Goal: Task Accomplishment & Management: Manage account settings

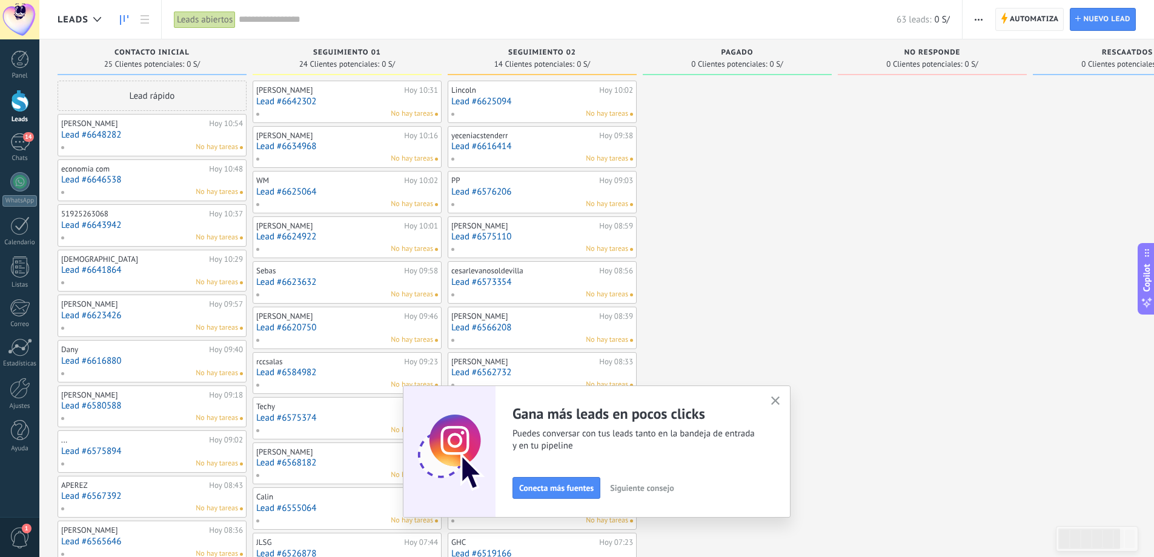
click at [1024, 26] on span "Automatiza" at bounding box center [1034, 19] width 49 height 22
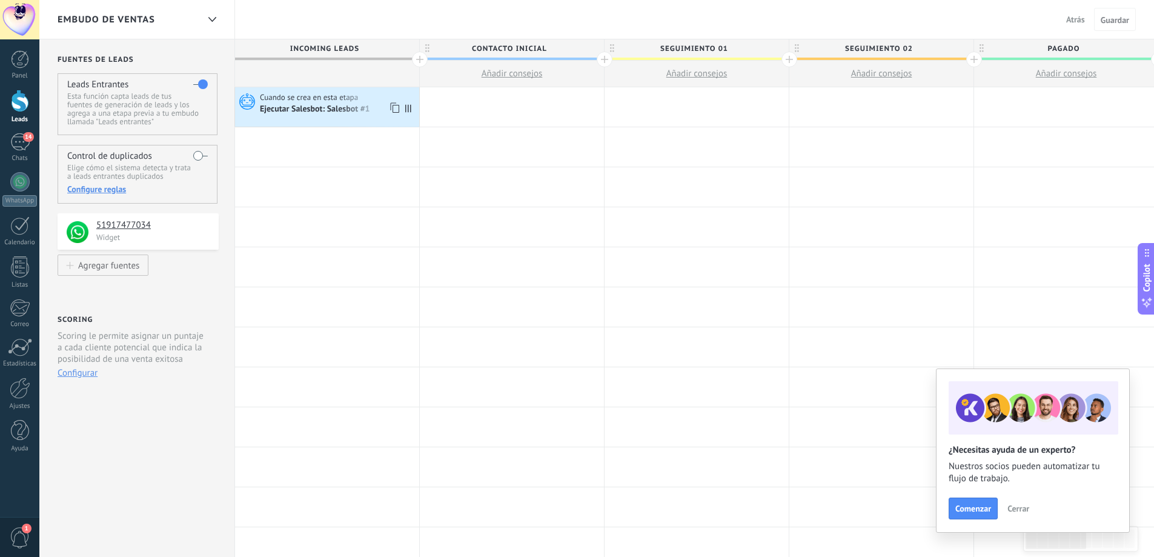
click at [356, 120] on div "Cuando se crea en esta etapa Ejecutar [PERSON_NAME]: Salesbot #1" at bounding box center [327, 106] width 184 height 39
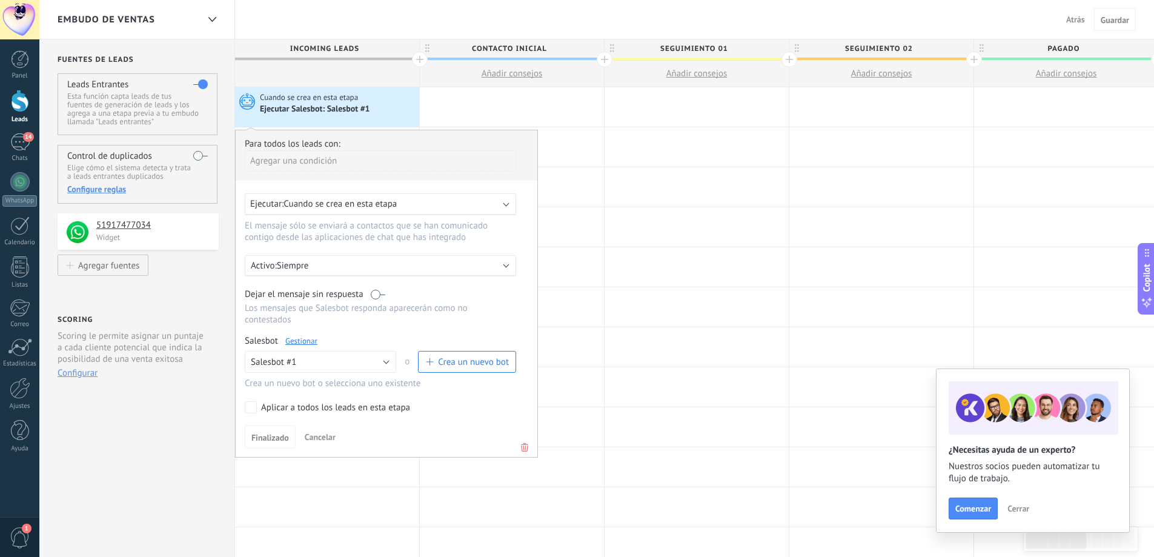
click at [302, 336] on link "Gestionar" at bounding box center [301, 341] width 32 height 10
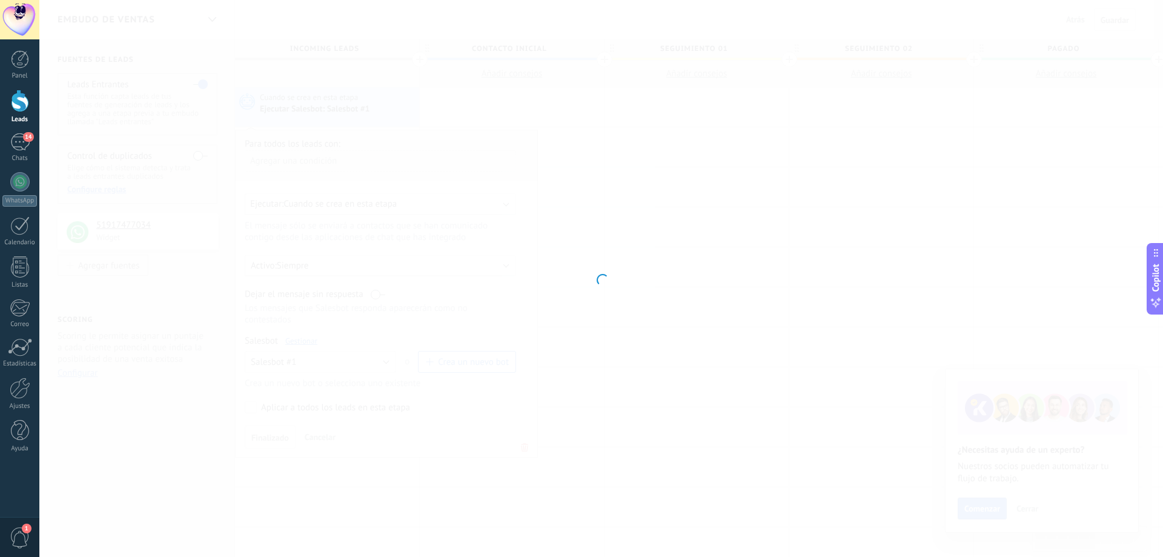
type input "**********"
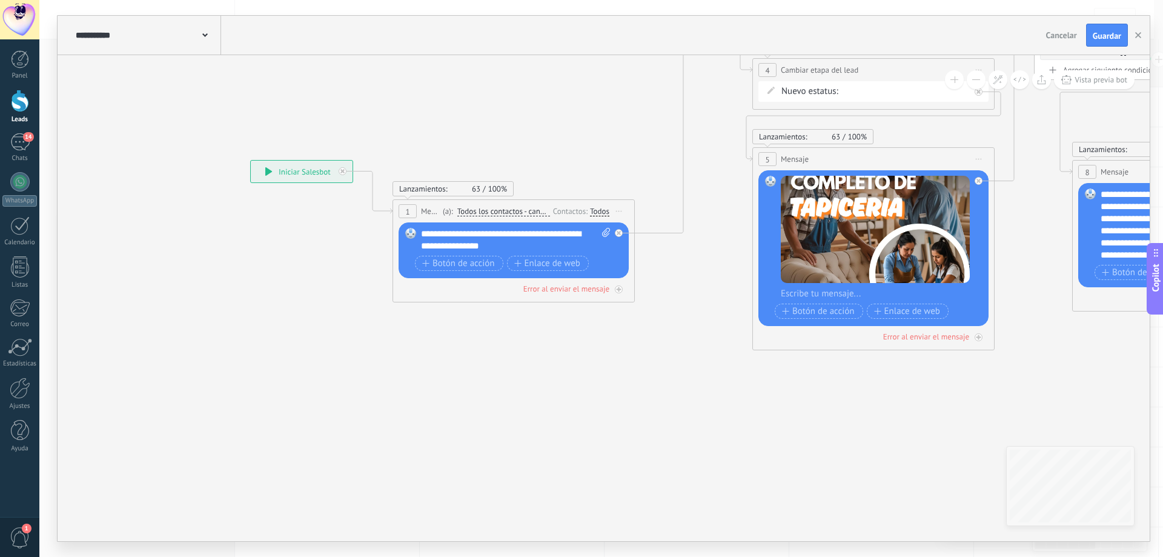
drag, startPoint x: 837, startPoint y: 407, endPoint x: 385, endPoint y: 397, distance: 451.9
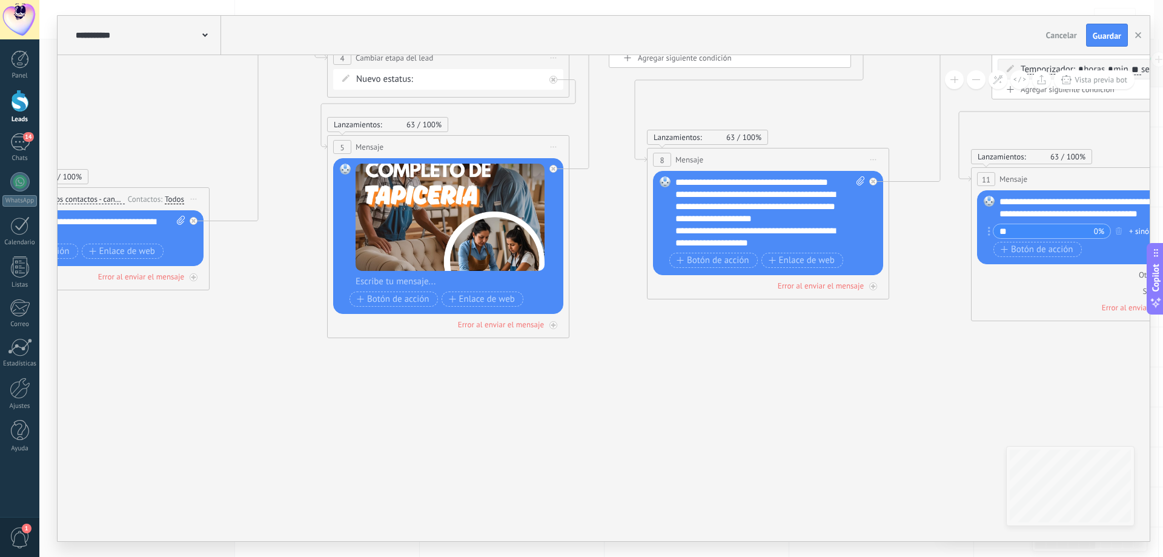
drag, startPoint x: 719, startPoint y: 420, endPoint x: 537, endPoint y: 446, distance: 183.5
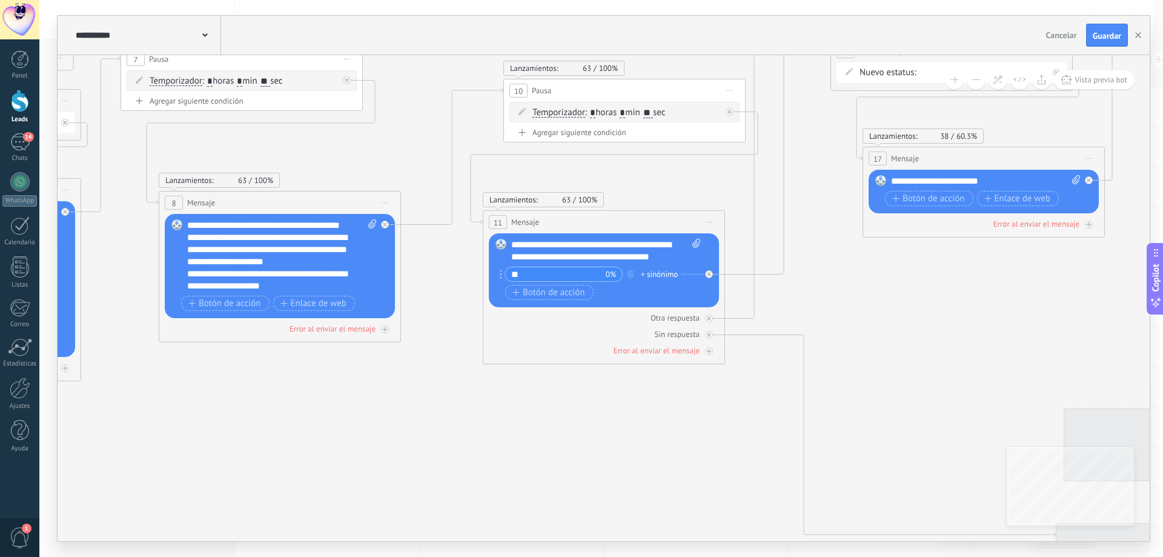
drag, startPoint x: 824, startPoint y: 467, endPoint x: 583, endPoint y: 412, distance: 247.1
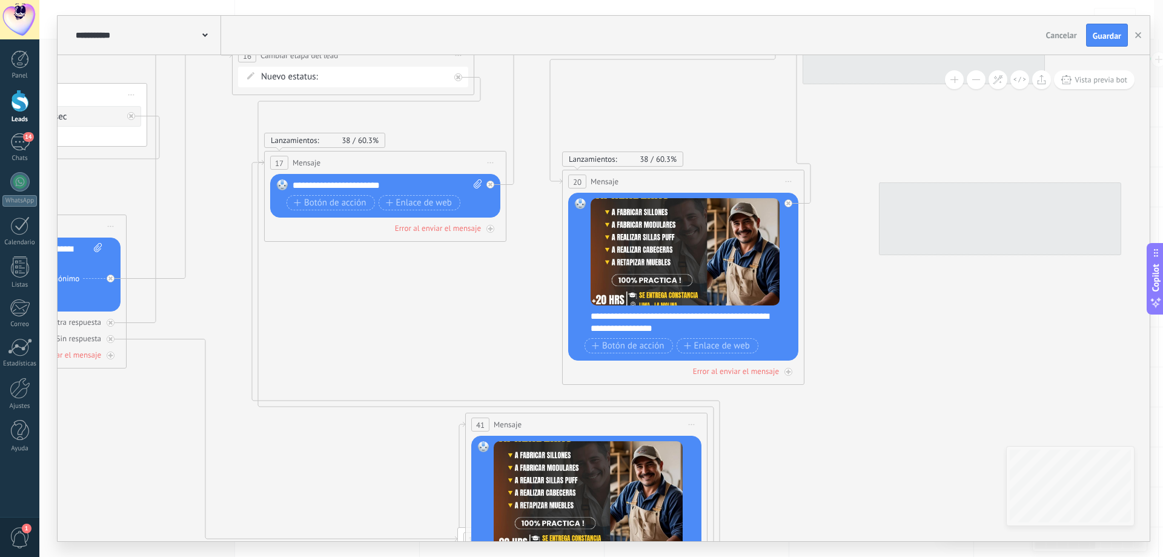
drag, startPoint x: 859, startPoint y: 326, endPoint x: 445, endPoint y: 354, distance: 415.2
click at [445, 354] on icon at bounding box center [787, 331] width 4702 height 1372
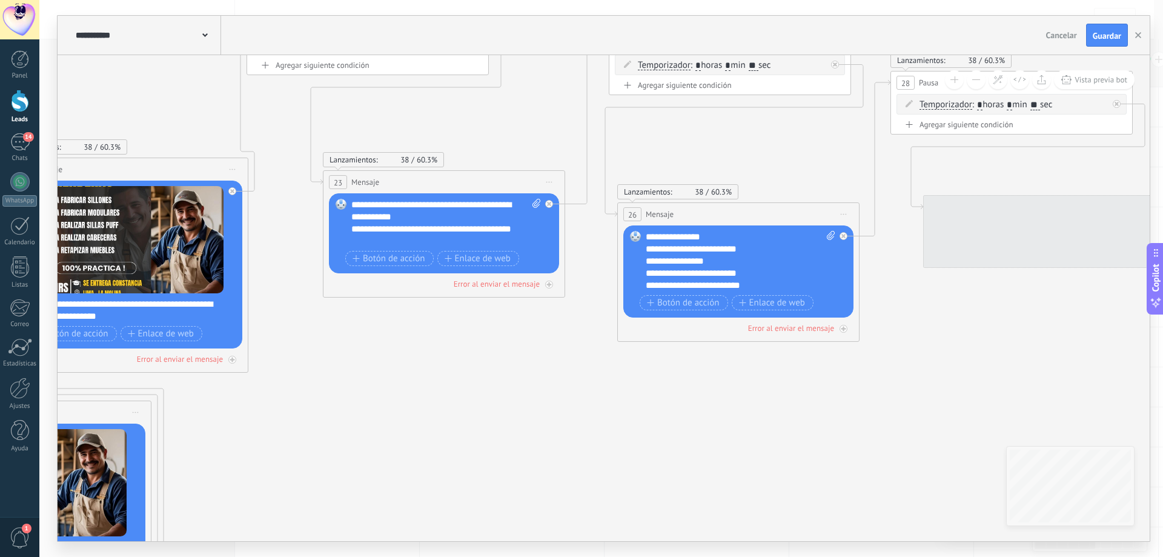
drag, startPoint x: 866, startPoint y: 384, endPoint x: 405, endPoint y: 369, distance: 461.1
click at [405, 369] on icon at bounding box center [231, 319] width 4702 height 1372
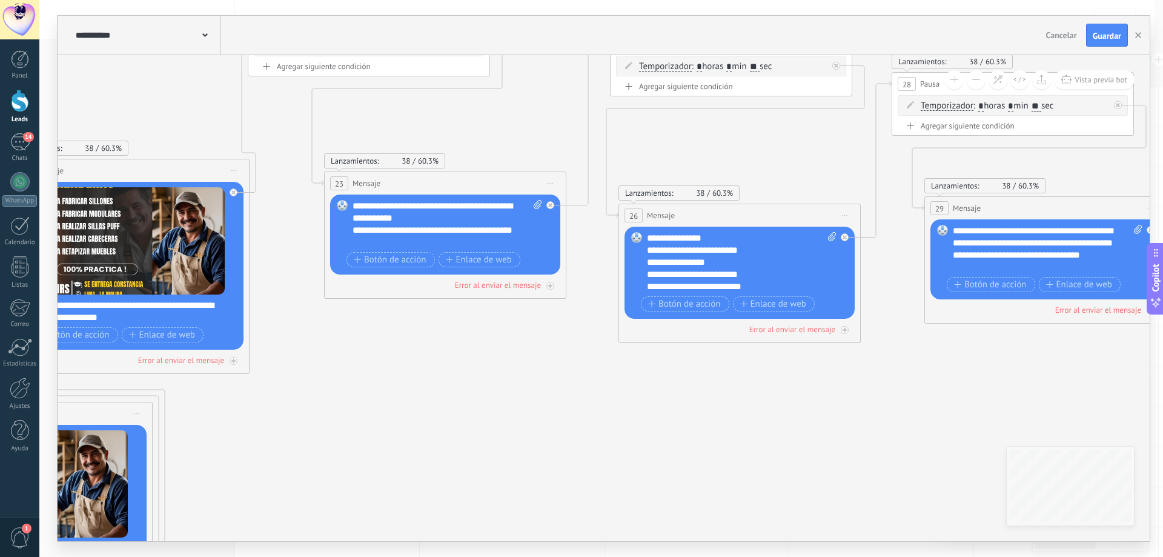
drag, startPoint x: 638, startPoint y: 361, endPoint x: 523, endPoint y: 377, distance: 116.2
click at [523, 377] on icon at bounding box center [232, 320] width 4702 height 1372
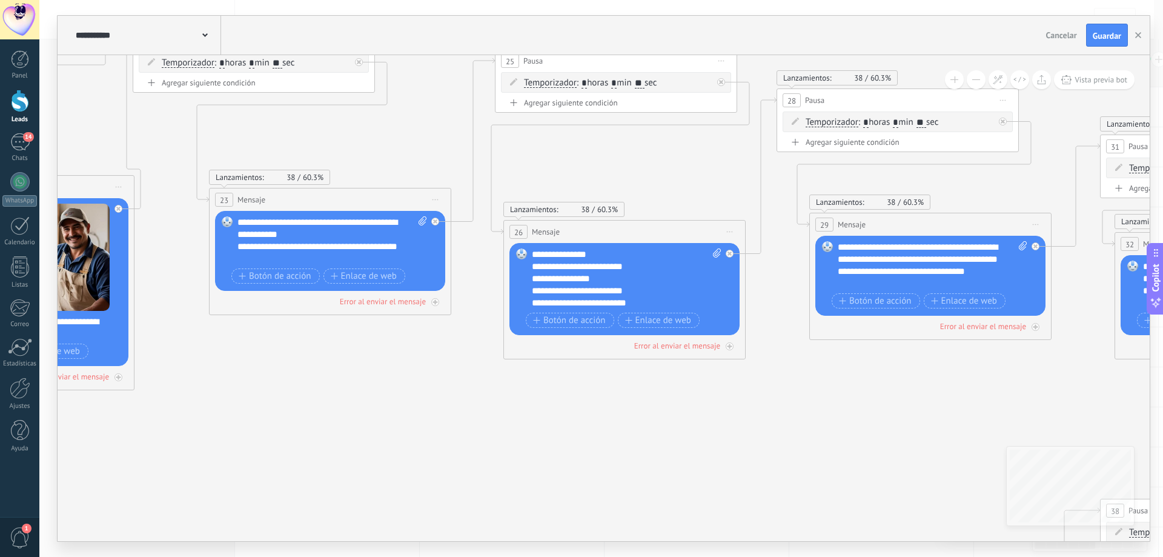
click at [593, 306] on div "**********" at bounding box center [627, 278] width 190 height 61
click at [595, 305] on div "**********" at bounding box center [627, 278] width 190 height 61
click at [1094, 35] on span "Guardar" at bounding box center [1107, 35] width 28 height 8
click at [22, 111] on div at bounding box center [20, 101] width 18 height 22
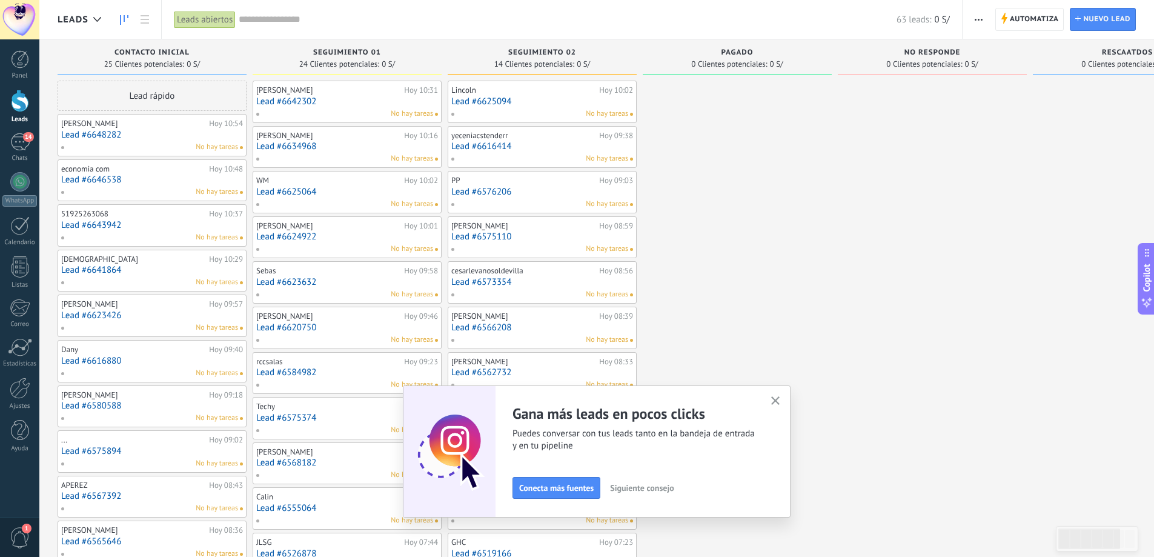
click at [774, 402] on button "button" at bounding box center [775, 401] width 15 height 16
